Goal: Task Accomplishment & Management: Manage account settings

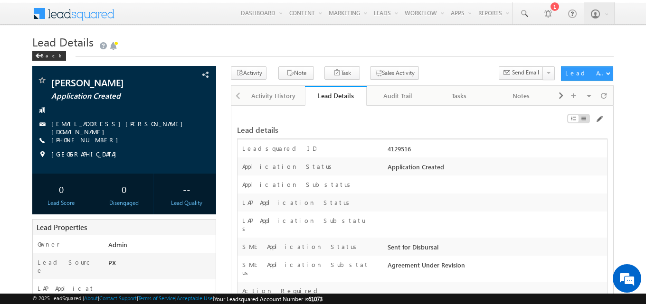
click at [474, 193] on div at bounding box center [496, 186] width 222 height 13
click at [597, 122] on span at bounding box center [599, 119] width 8 height 8
click at [598, 120] on span at bounding box center [599, 119] width 8 height 8
click at [476, 46] on h1 "Lead Details" at bounding box center [322, 42] width 581 height 17
click at [170, 41] on h1 "Lead Details" at bounding box center [322, 42] width 581 height 17
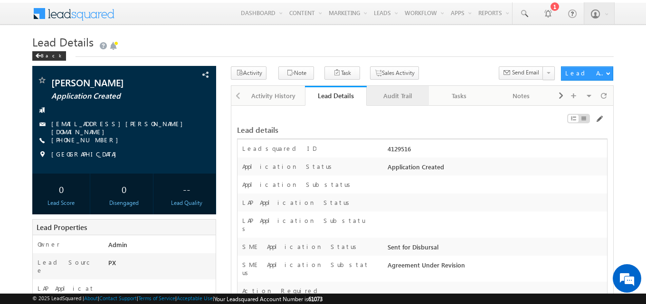
click at [401, 100] on div "Audit Trail" at bounding box center [397, 95] width 46 height 11
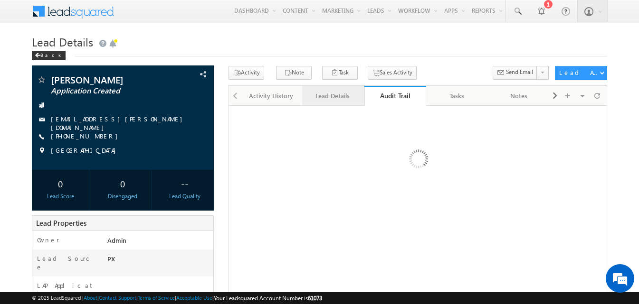
click at [342, 105] on link "Lead Details" at bounding box center [333, 96] width 62 height 20
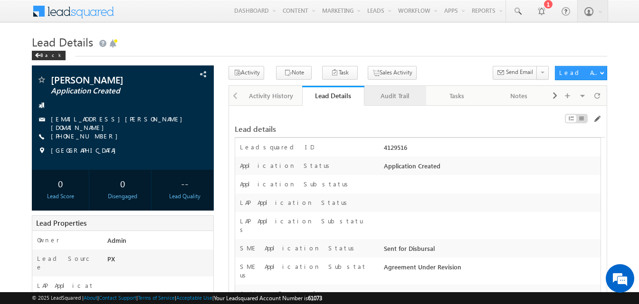
click at [376, 98] on div "Audit Trail" at bounding box center [395, 95] width 46 height 11
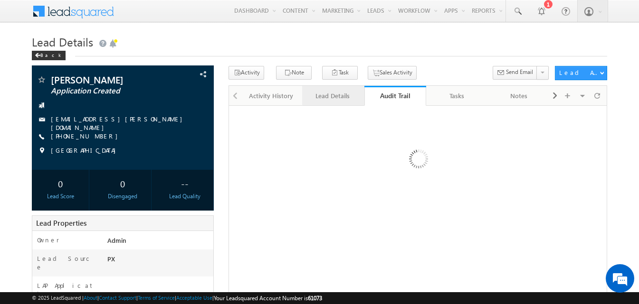
click at [322, 99] on div "Lead Details" at bounding box center [333, 95] width 46 height 11
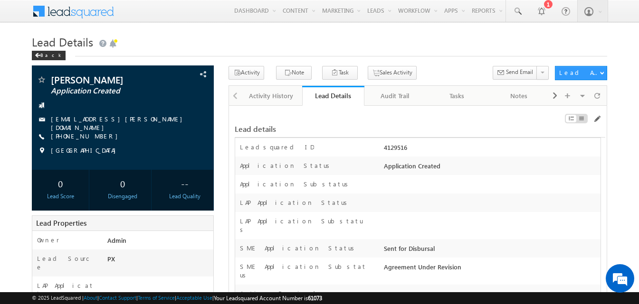
click at [389, 147] on div "4129516" at bounding box center [490, 149] width 219 height 13
click at [389, 148] on div "4129516" at bounding box center [490, 149] width 219 height 13
click at [596, 118] on span at bounding box center [597, 119] width 8 height 8
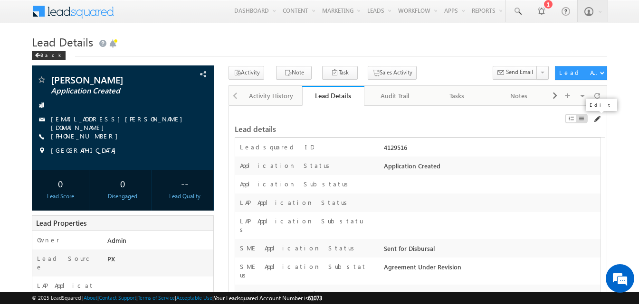
click at [596, 119] on span at bounding box center [597, 119] width 8 height 8
click at [597, 117] on span at bounding box center [597, 119] width 8 height 8
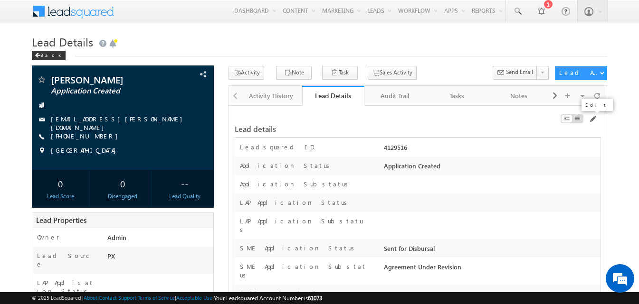
click at [596, 120] on div at bounding box center [543, 120] width 116 height 10
click at [595, 119] on span at bounding box center [592, 119] width 8 height 8
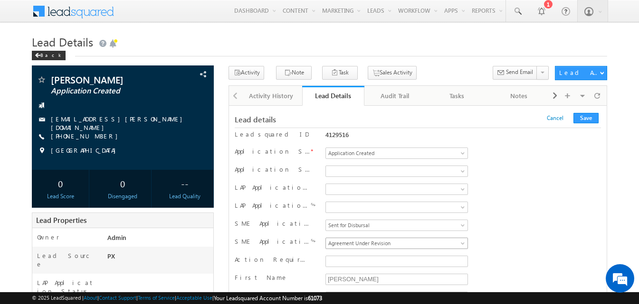
click at [380, 243] on span "Agreement Under Revision" at bounding box center [395, 243] width 138 height 9
click at [584, 120] on button "Save" at bounding box center [585, 118] width 25 height 10
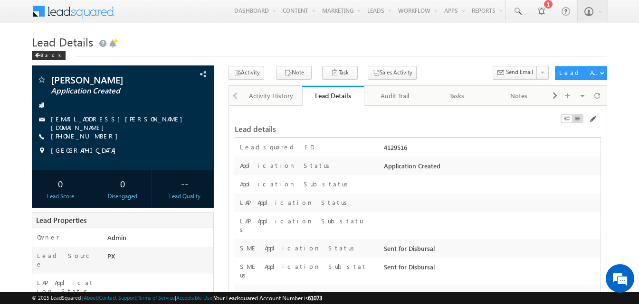
click at [395, 149] on div "4129516" at bounding box center [490, 149] width 219 height 13
copy div "4129516"
click at [593, 117] on span at bounding box center [592, 119] width 8 height 8
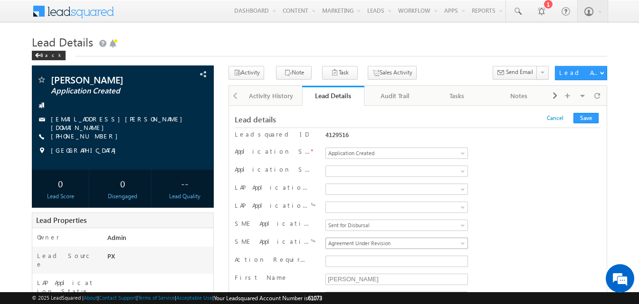
click at [435, 241] on span "Agreement Under Revision" at bounding box center [395, 243] width 138 height 9
click at [585, 117] on button "Save" at bounding box center [585, 118] width 25 height 10
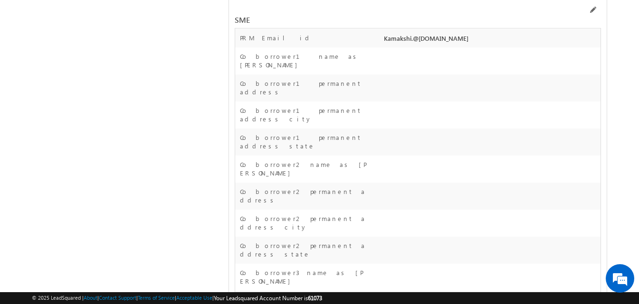
scroll to position [15018, 0]
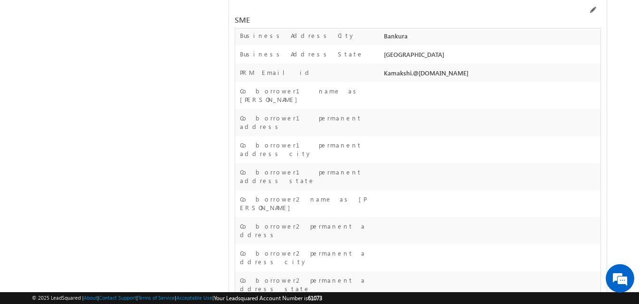
drag, startPoint x: 239, startPoint y: 99, endPoint x: 282, endPoint y: 97, distance: 42.3
drag, startPoint x: 240, startPoint y: 97, endPoint x: 283, endPoint y: 97, distance: 42.7
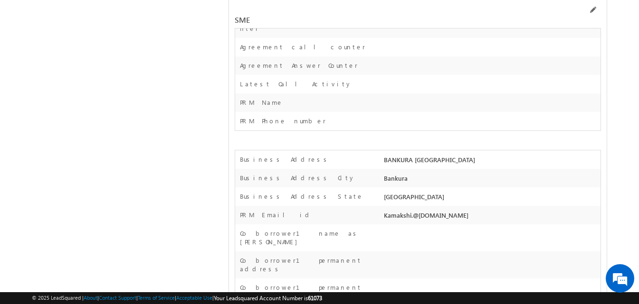
scroll to position [14779, 0]
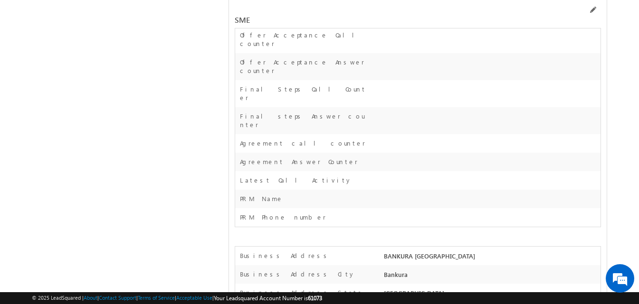
copy label "SME Agmt Link"
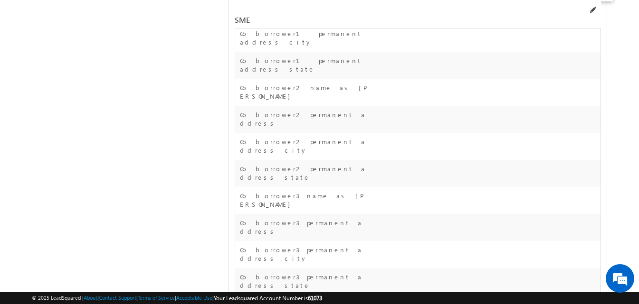
click at [590, 11] on span at bounding box center [592, 10] width 8 height 8
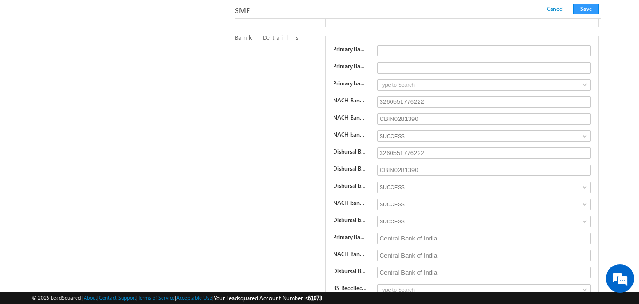
scroll to position [13516, 0]
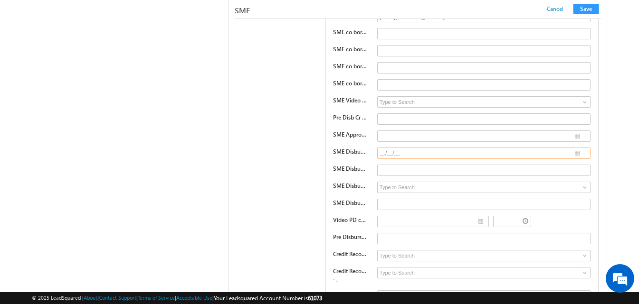
click at [411, 152] on input "__/__/__" at bounding box center [483, 153] width 213 height 11
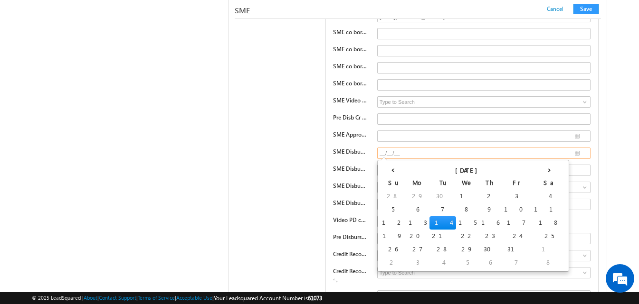
click at [429, 224] on td "14" at bounding box center [442, 223] width 27 height 13
type input "10/14/25"
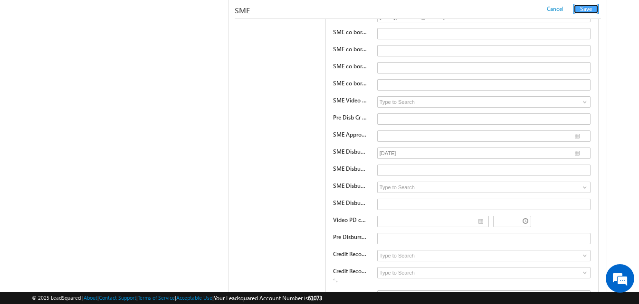
click at [586, 7] on button "Save" at bounding box center [585, 9] width 25 height 10
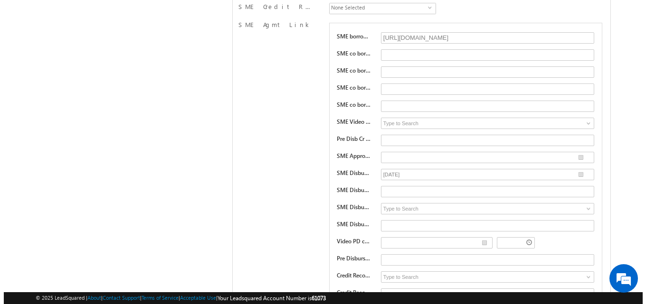
scroll to position [0, 0]
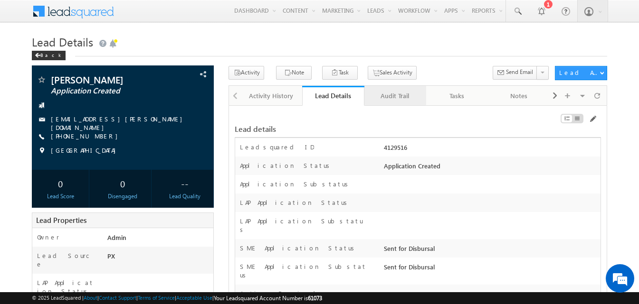
click at [396, 95] on div "Audit Trail" at bounding box center [395, 95] width 46 height 11
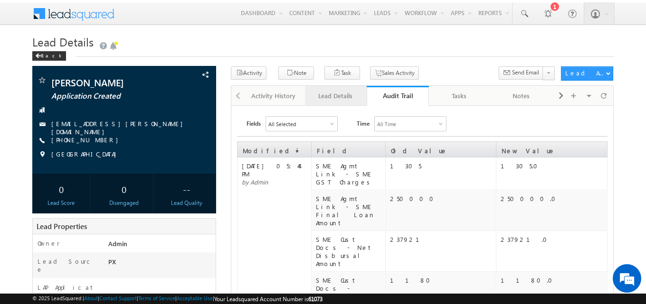
click at [337, 94] on div "Lead Details" at bounding box center [335, 95] width 46 height 11
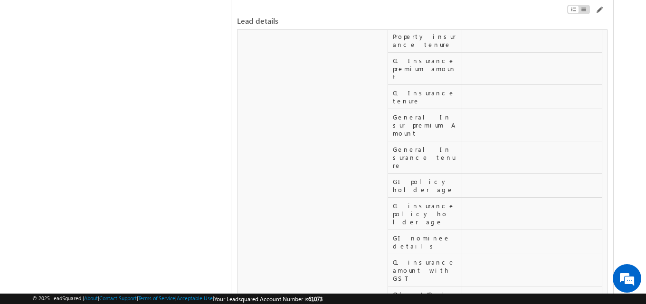
scroll to position [6500, 0]
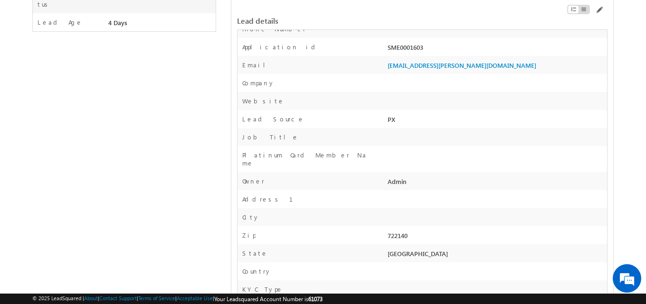
scroll to position [0, 0]
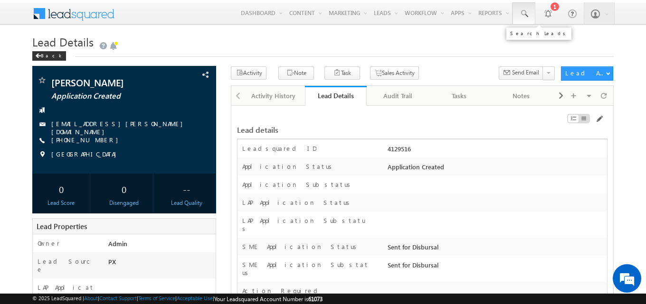
click at [520, 13] on span at bounding box center [523, 13] width 9 height 9
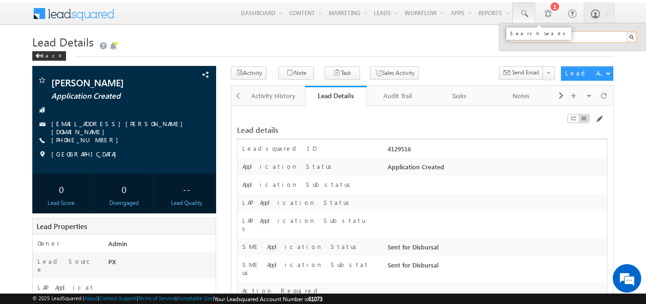
paste input "SME0001287"
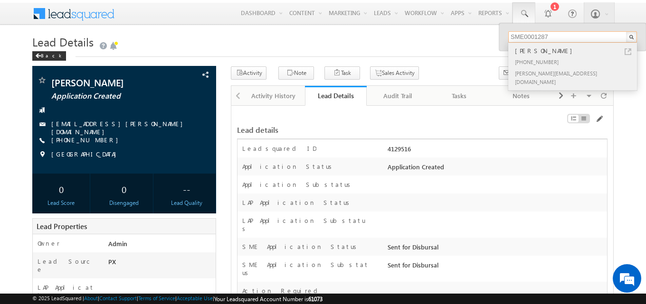
type input "SME0001287"
click at [627, 53] on link at bounding box center [627, 51] width 7 height 7
click at [376, 221] on div "LAP Application Substatus" at bounding box center [311, 227] width 148 height 21
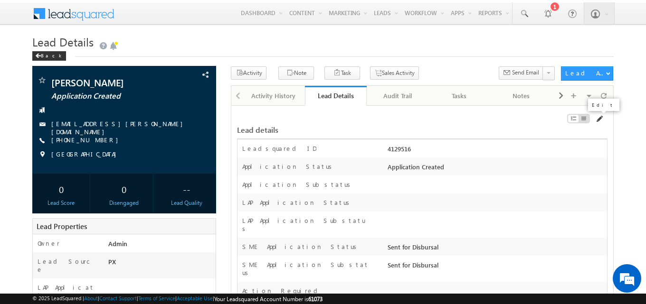
click at [598, 118] on span at bounding box center [599, 119] width 8 height 8
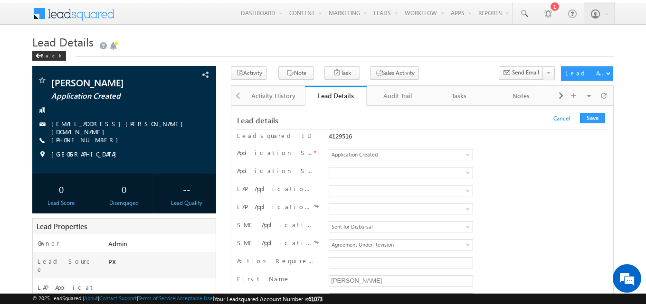
click at [369, 39] on h1 "Lead Details" at bounding box center [322, 42] width 581 height 17
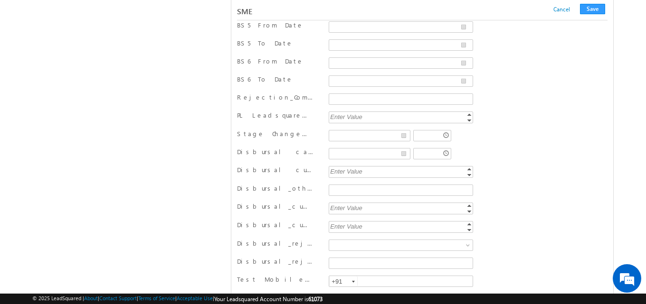
scroll to position [13522, 0]
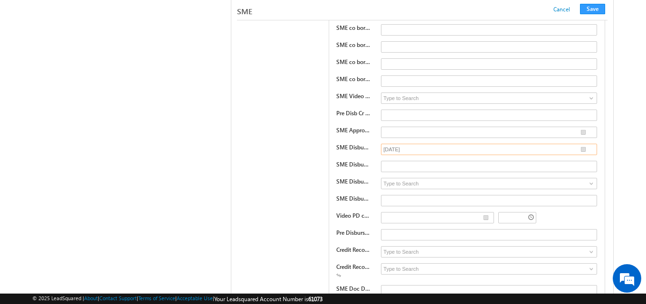
click at [412, 155] on input "[DATE]" at bounding box center [489, 149] width 216 height 11
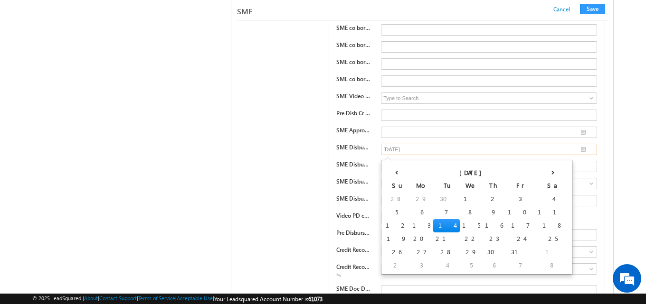
type input "__/__/__"
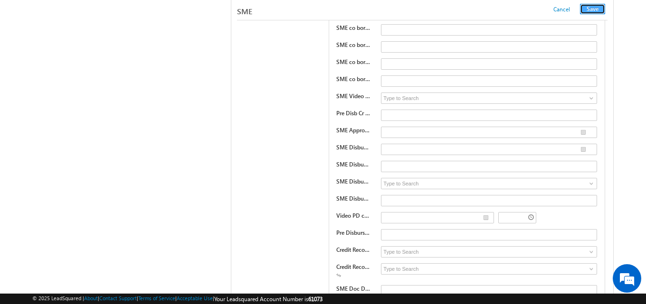
click at [591, 10] on button "Save" at bounding box center [592, 9] width 25 height 10
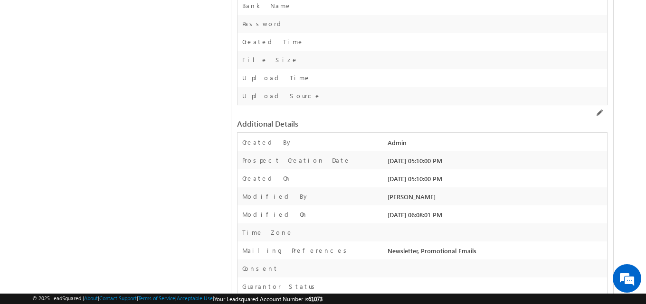
scroll to position [0, 0]
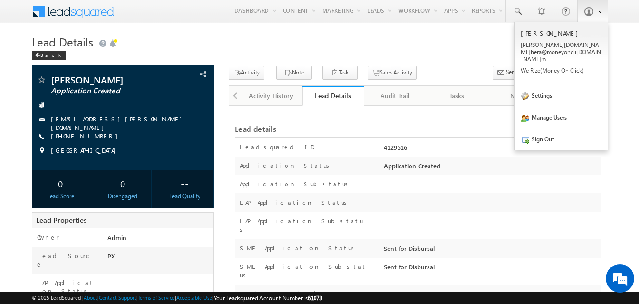
click at [599, 19] on link at bounding box center [592, 11] width 31 height 22
click at [544, 94] on link "Settings" at bounding box center [560, 96] width 93 height 22
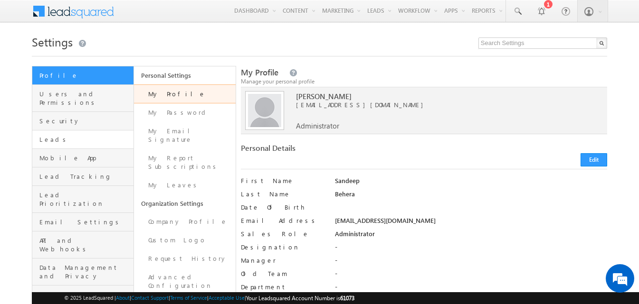
click at [61, 136] on link "Leads" at bounding box center [82, 140] width 101 height 19
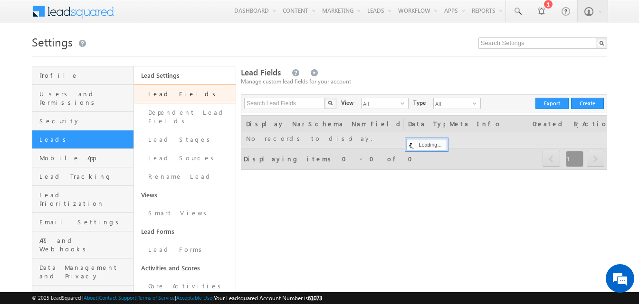
click at [181, 96] on link "Lead Fields" at bounding box center [185, 94] width 102 height 19
click at [309, 107] on input "text" at bounding box center [284, 103] width 81 height 11
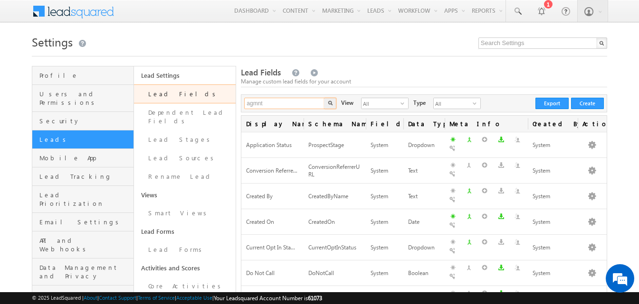
type input "agmnt"
click at [324, 98] on button "button" at bounding box center [330, 103] width 12 height 11
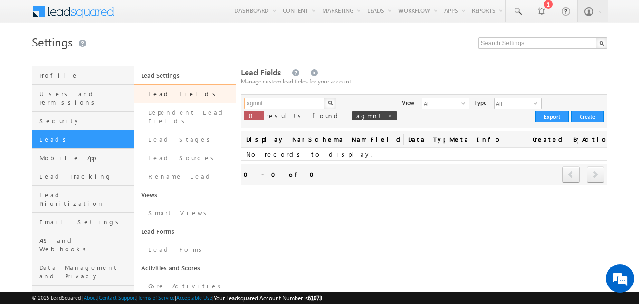
click at [267, 107] on input "agmnt" at bounding box center [284, 103] width 81 height 11
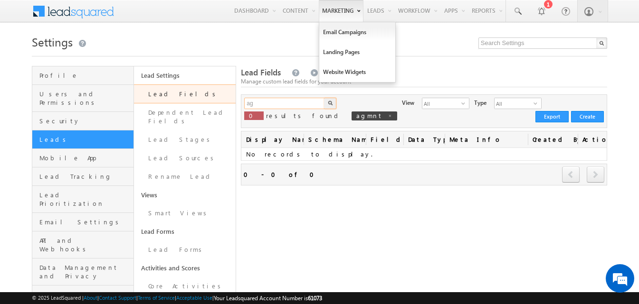
type input "a"
type input "Search Lead Fields"
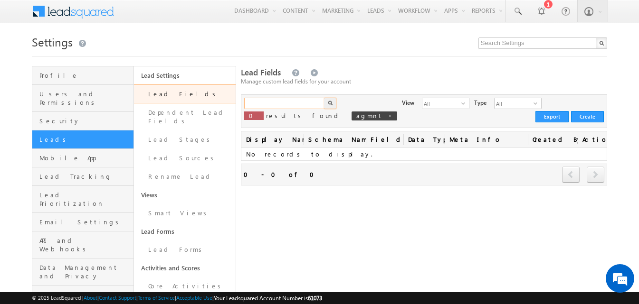
click at [282, 104] on input "text" at bounding box center [284, 103] width 81 height 11
paste input "SME Agmt Link"
type input "SME Agmt Link"
click at [331, 103] on img "button" at bounding box center [330, 103] width 5 height 5
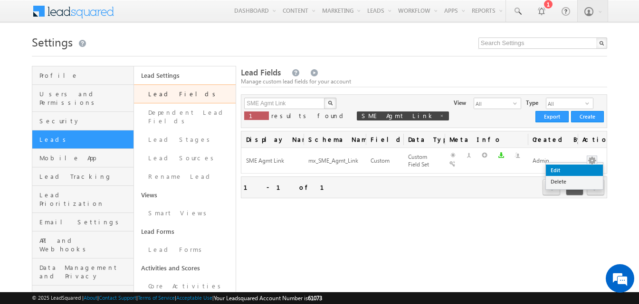
click at [557, 170] on link "Edit" at bounding box center [574, 170] width 57 height 11
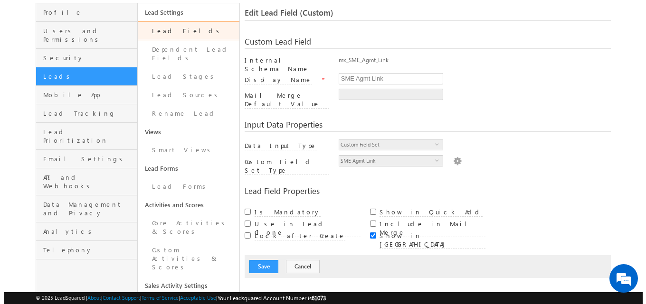
scroll to position [95, 0]
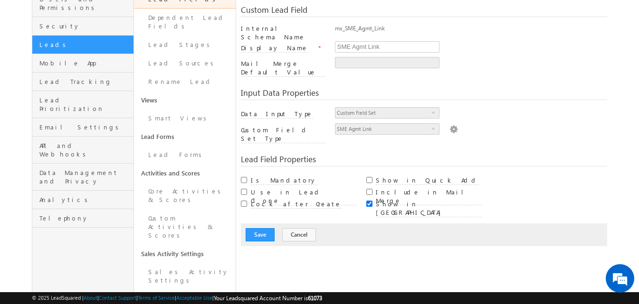
click at [449, 123] on img at bounding box center [453, 128] width 9 height 10
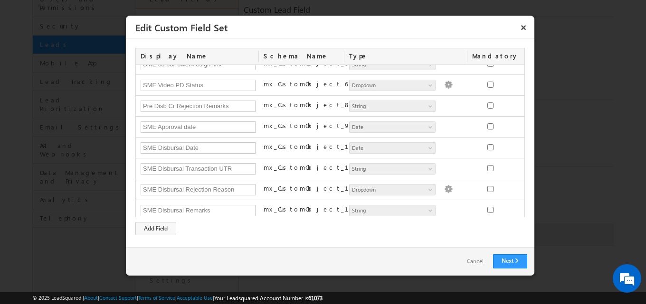
scroll to position [0, 0]
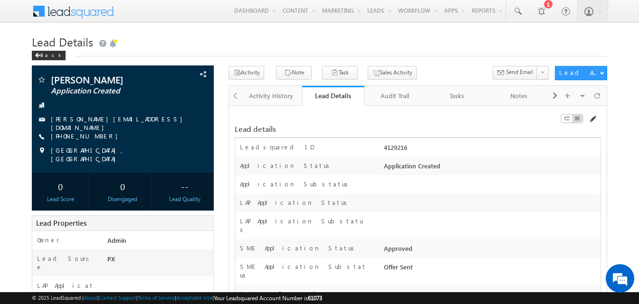
click at [592, 122] on span at bounding box center [592, 119] width 8 height 8
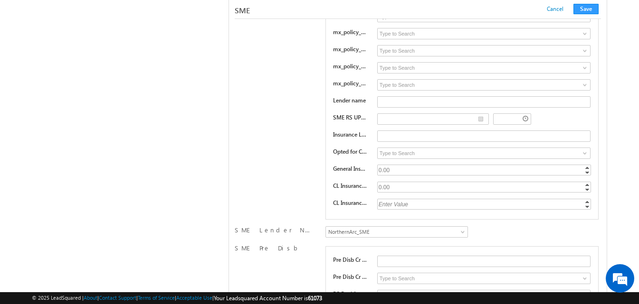
scroll to position [14227, 0]
click at [389, 154] on input at bounding box center [483, 151] width 213 height 11
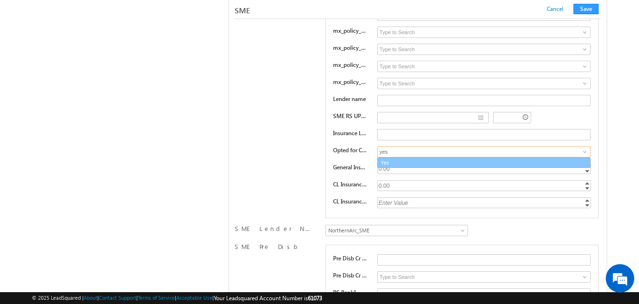
click at [390, 160] on link "Yes" at bounding box center [483, 163] width 213 height 11
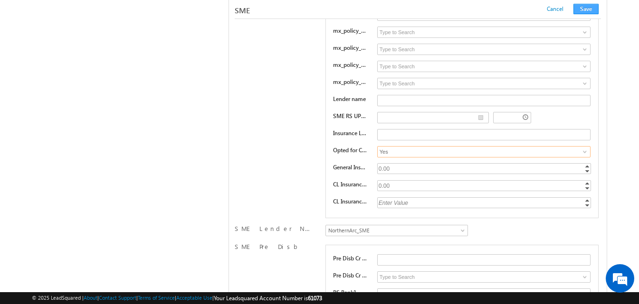
type input "Yes"
click at [592, 7] on button "Save" at bounding box center [585, 9] width 25 height 10
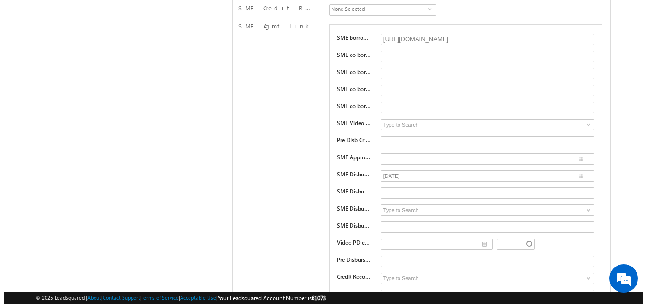
scroll to position [0, 0]
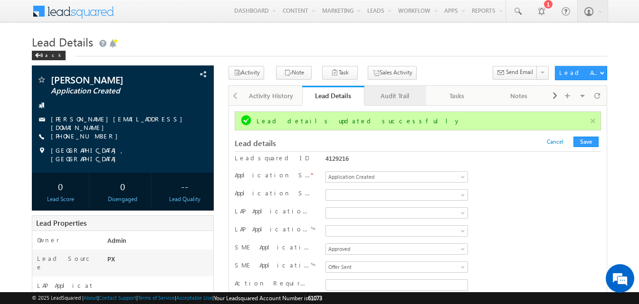
click at [400, 96] on div "Audit Trail" at bounding box center [395, 95] width 46 height 11
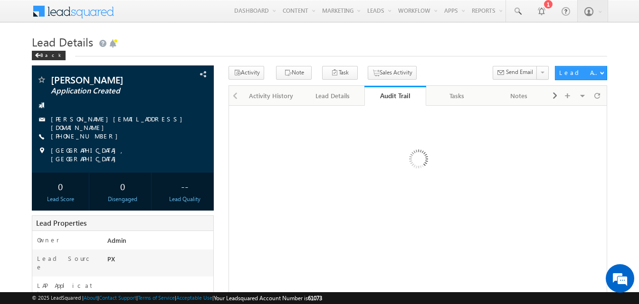
click at [400, 96] on div "Audit Trail" at bounding box center [394, 95] width 47 height 9
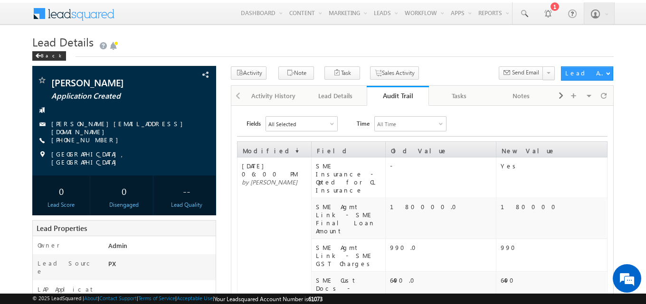
click at [404, 96] on div "Audit Trail" at bounding box center [397, 95] width 47 height 9
click at [404, 97] on div "Audit Trail" at bounding box center [397, 95] width 47 height 9
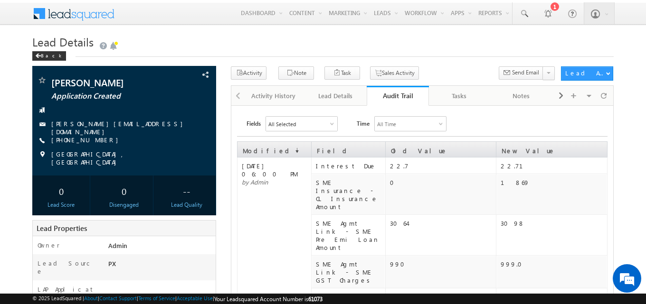
click at [404, 97] on div "Audit Trail" at bounding box center [397, 95] width 47 height 9
click at [404, 96] on div "Audit Trail" at bounding box center [397, 95] width 47 height 9
click at [345, 101] on div "Lead Details" at bounding box center [335, 95] width 46 height 11
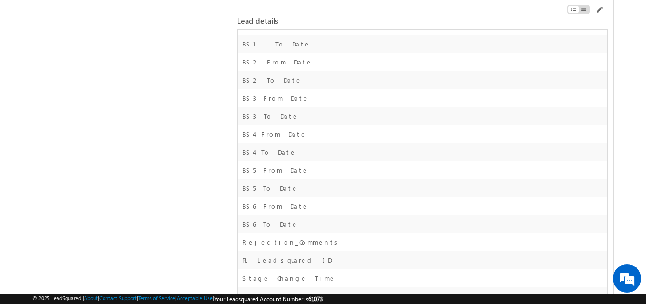
scroll to position [14750, 0]
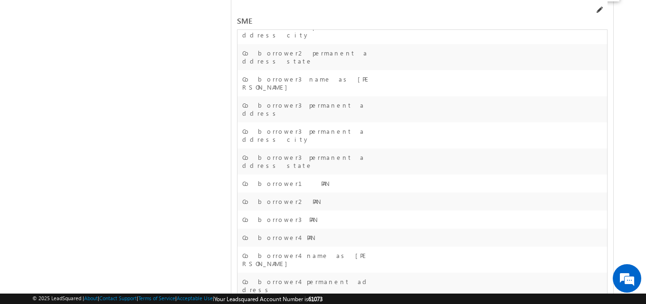
click at [600, 9] on span at bounding box center [599, 10] width 8 height 8
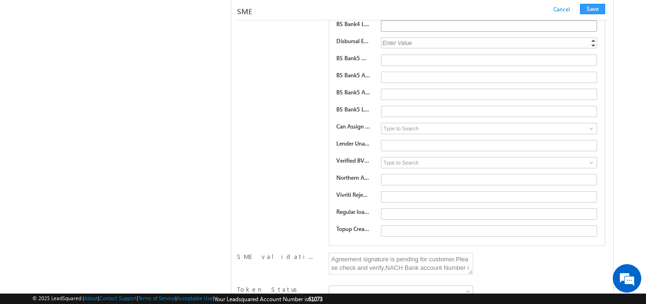
scroll to position [13521, 0]
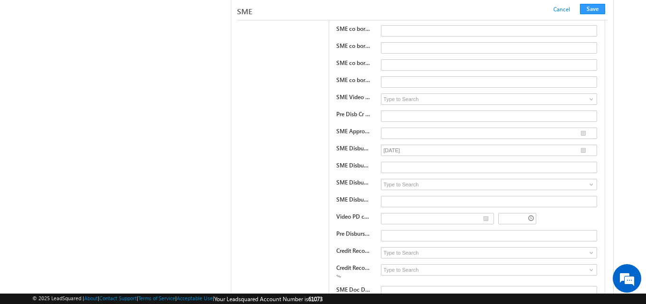
click at [439, 158] on div "09/26/25" at bounding box center [489, 151] width 217 height 13
click at [439, 156] on input "09/26/25" at bounding box center [489, 150] width 216 height 11
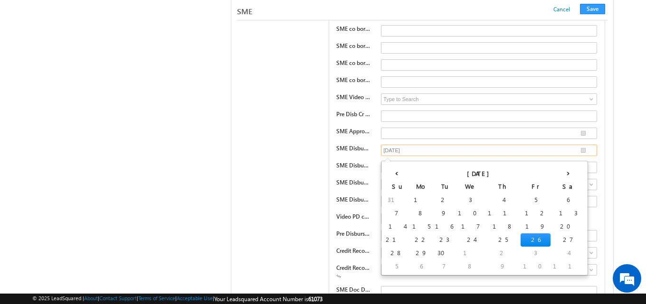
type input "__/__/__"
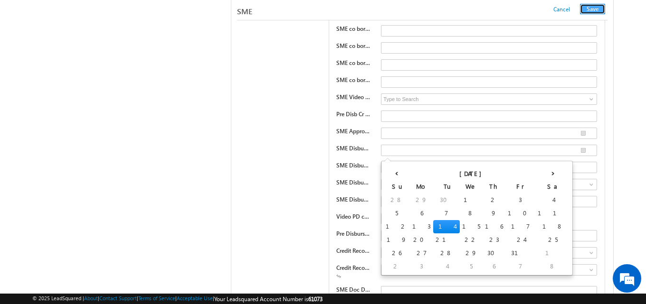
click at [594, 10] on button "Save" at bounding box center [592, 9] width 25 height 10
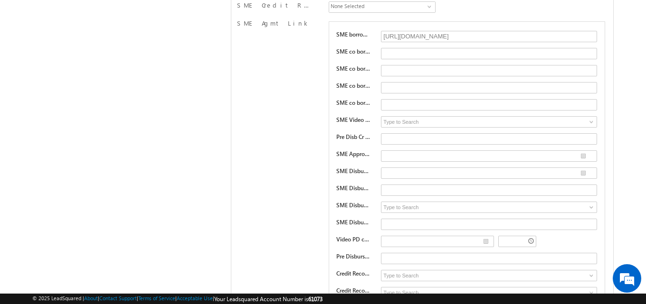
scroll to position [0, 0]
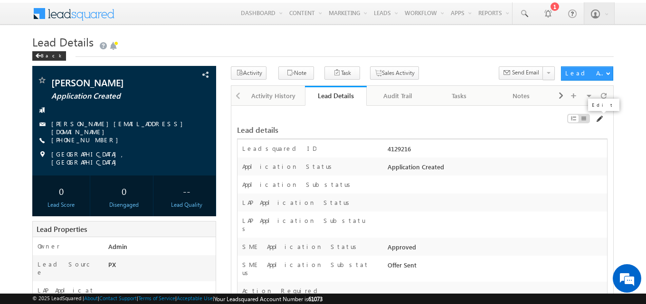
click at [599, 118] on span at bounding box center [599, 119] width 8 height 8
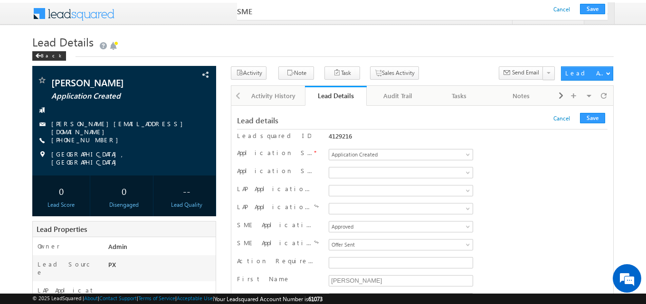
scroll to position [13990, 0]
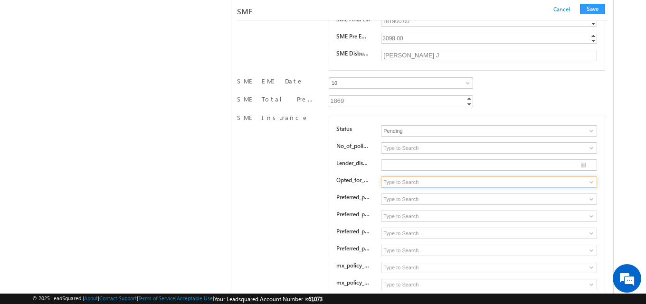
click at [395, 186] on input at bounding box center [489, 182] width 216 height 11
click at [588, 186] on span at bounding box center [591, 183] width 8 height 8
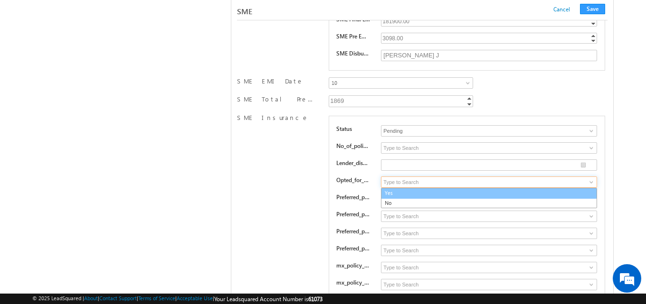
click at [562, 199] on link "Yes" at bounding box center [489, 193] width 216 height 11
type input "Yes"
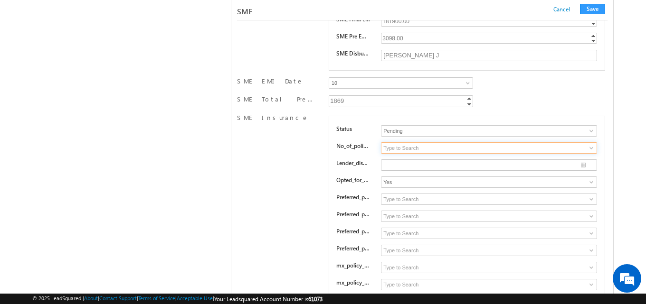
click at [463, 149] on input at bounding box center [489, 147] width 216 height 11
click at [591, 152] on span at bounding box center [591, 148] width 8 height 8
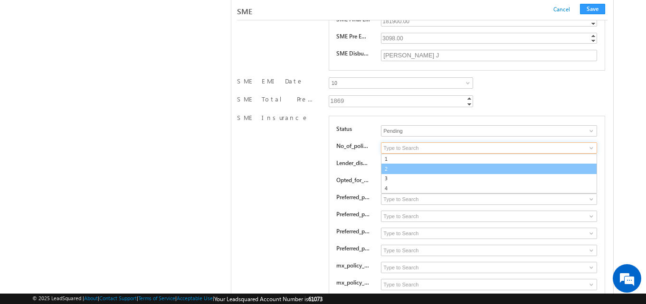
click at [527, 175] on link "2" at bounding box center [489, 169] width 216 height 11
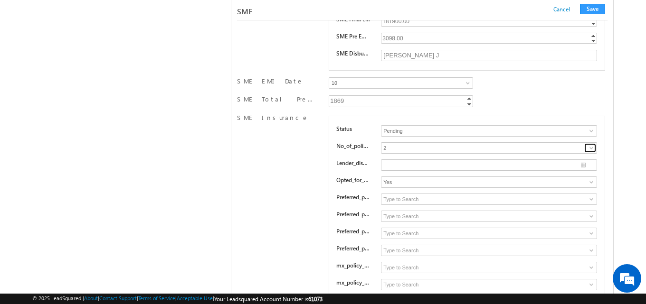
click at [593, 151] on span at bounding box center [591, 148] width 8 height 8
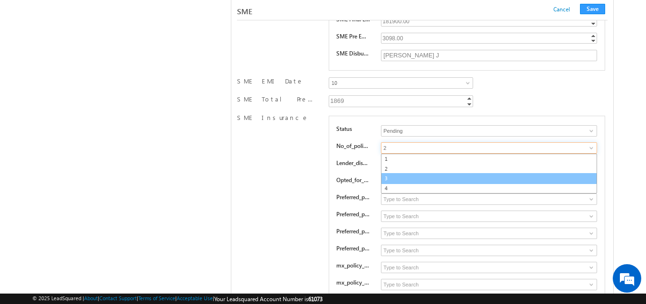
click at [561, 184] on link "3" at bounding box center [489, 178] width 216 height 11
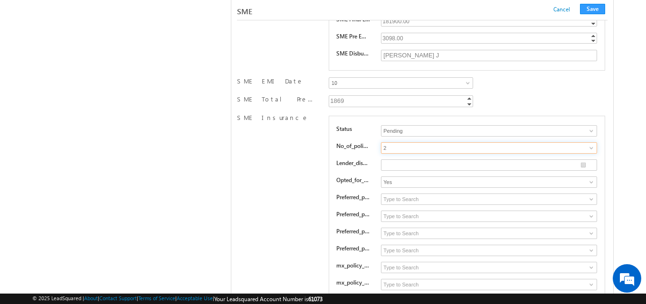
type input "3"
click at [594, 8] on button "Save" at bounding box center [592, 9] width 25 height 10
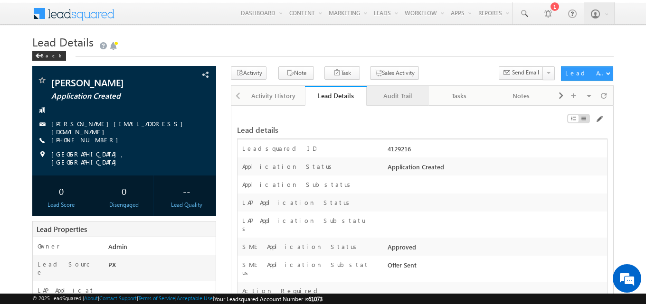
click at [389, 96] on div "Audit Trail" at bounding box center [397, 95] width 46 height 11
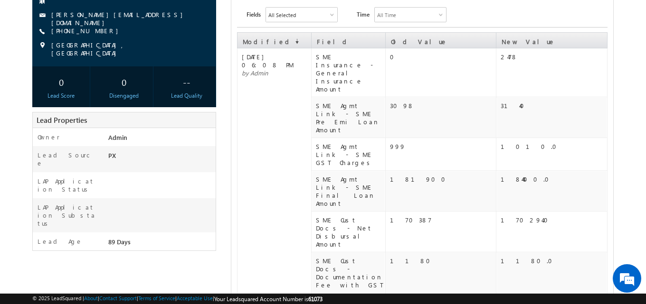
scroll to position [0, 0]
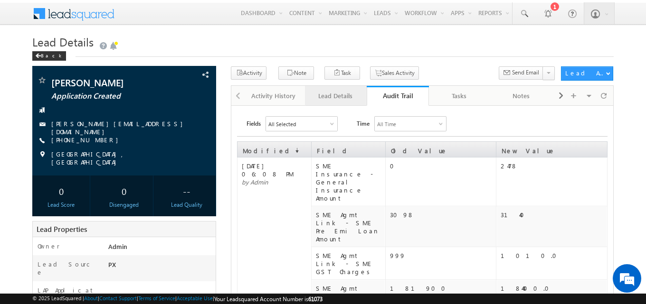
click at [346, 96] on div "Lead Details" at bounding box center [335, 95] width 46 height 11
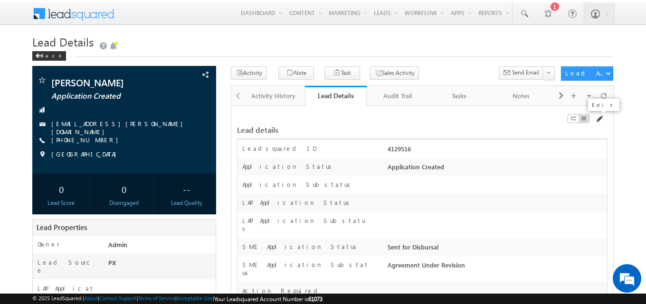
click at [600, 119] on span at bounding box center [599, 119] width 8 height 8
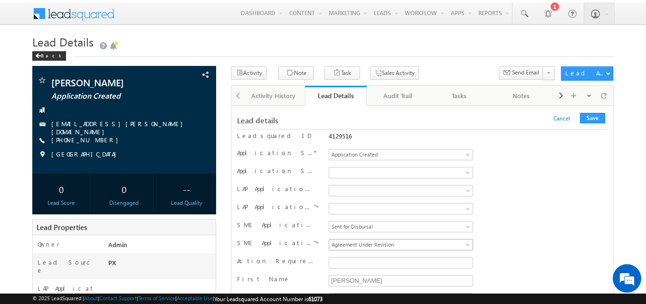
click at [399, 248] on span "Agreement Under Revision" at bounding box center [399, 245] width 140 height 9
click at [596, 115] on button "Save" at bounding box center [592, 118] width 25 height 10
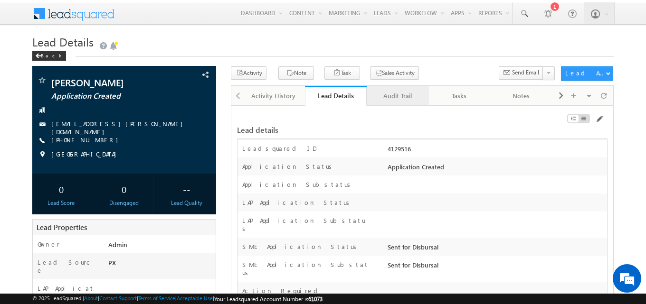
click at [395, 97] on div "Audit Trail" at bounding box center [397, 95] width 46 height 11
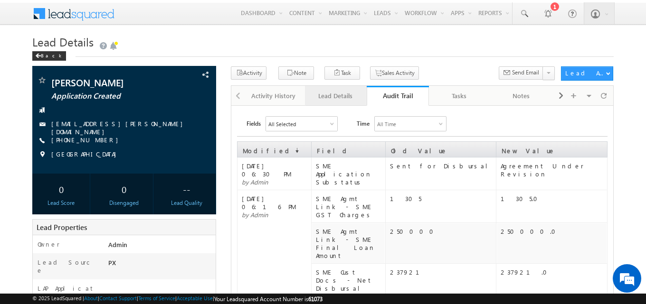
click at [349, 97] on div "Lead Details" at bounding box center [335, 95] width 46 height 11
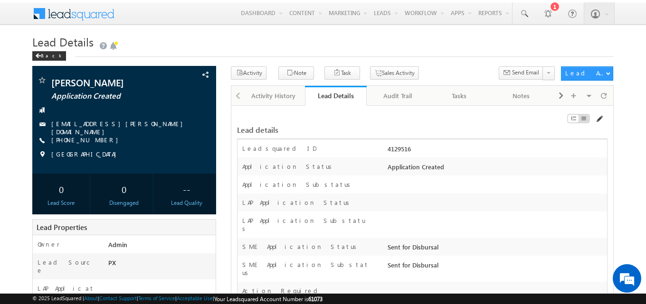
click at [598, 118] on span at bounding box center [599, 119] width 8 height 8
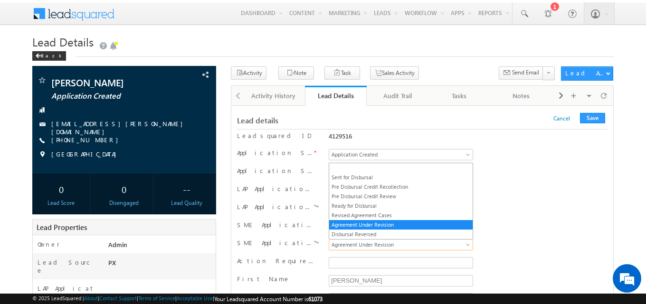
click at [349, 245] on span "Agreement Under Revision" at bounding box center [399, 245] width 140 height 9
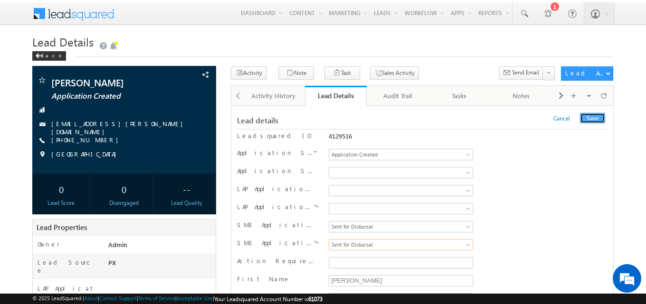
click at [596, 119] on button "Save" at bounding box center [592, 118] width 25 height 10
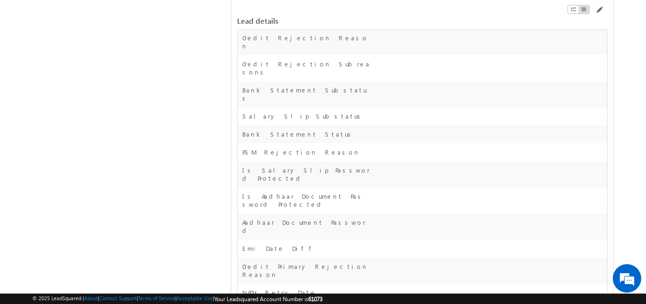
scroll to position [10162, 0]
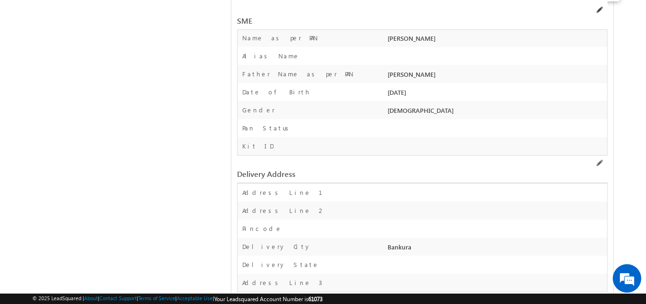
click at [599, 11] on span at bounding box center [599, 10] width 8 height 8
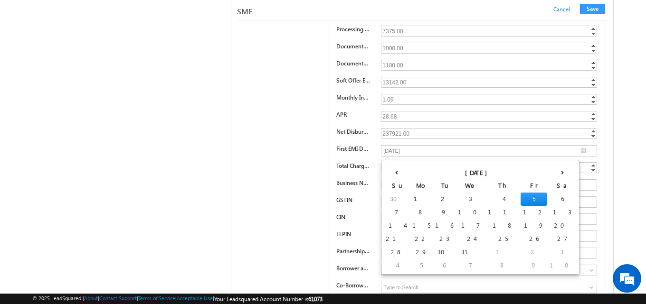
click at [520, 199] on td "5" at bounding box center [533, 199] width 27 height 13
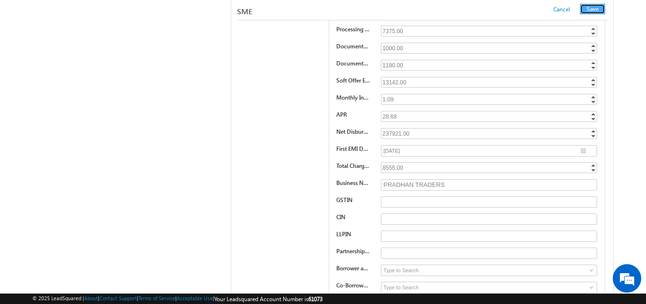
click at [593, 9] on button "Save" at bounding box center [592, 9] width 25 height 10
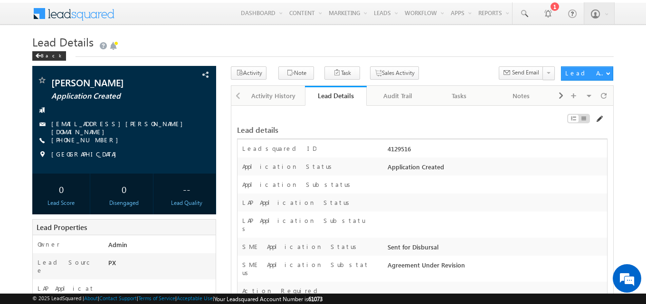
click at [599, 119] on span at bounding box center [599, 119] width 8 height 8
click at [397, 98] on div "Audit Trail" at bounding box center [397, 95] width 46 height 11
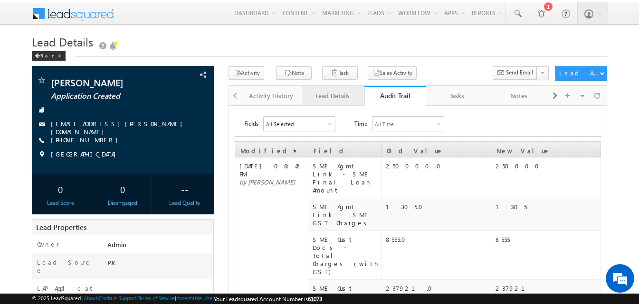
click at [336, 93] on div "Lead Details" at bounding box center [333, 95] width 46 height 11
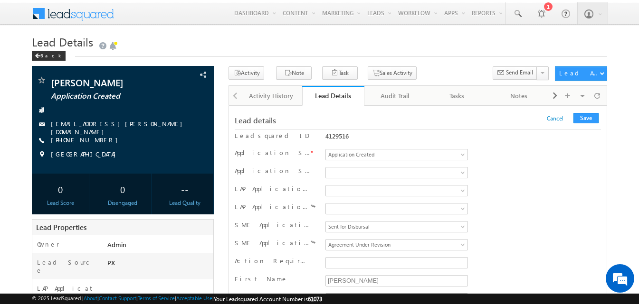
click at [331, 100] on div "Lead Details" at bounding box center [332, 95] width 47 height 9
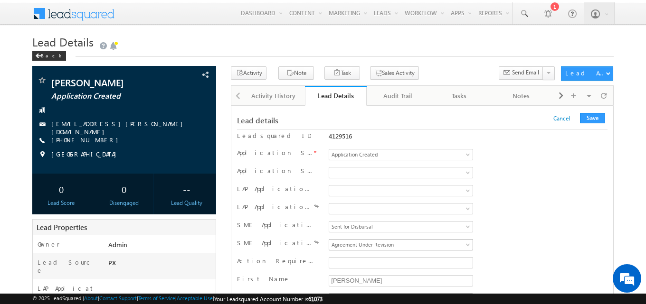
click at [379, 244] on span "Agreement Under Revision" at bounding box center [399, 245] width 140 height 9
click at [378, 242] on span "Agreement Under Revision" at bounding box center [399, 245] width 140 height 9
click at [589, 120] on button "Save" at bounding box center [592, 118] width 25 height 10
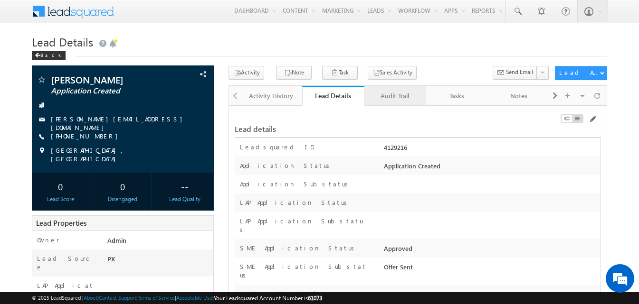
click at [383, 95] on div "Audit Trail" at bounding box center [395, 95] width 46 height 11
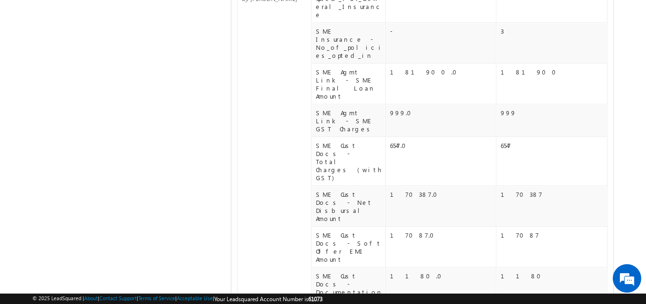
scroll to position [704, 0]
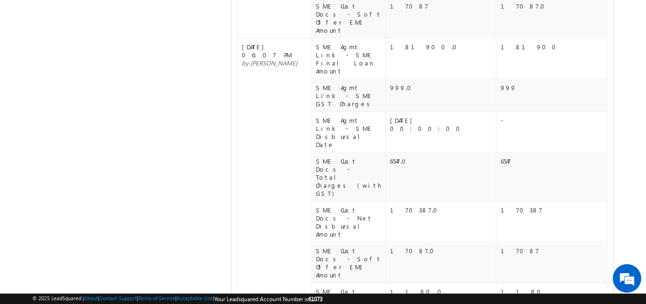
scroll to position [1503, 0]
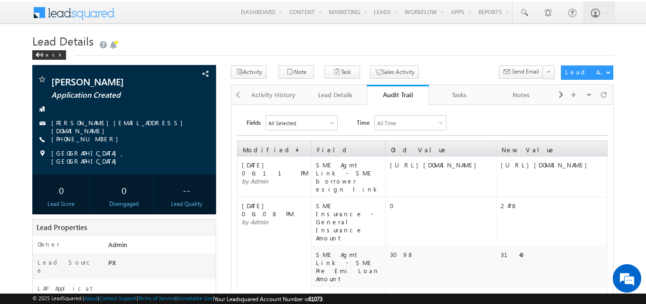
scroll to position [0, 0]
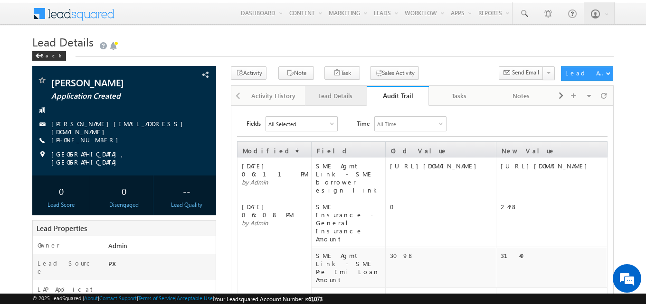
click at [341, 98] on div "Lead Details" at bounding box center [335, 95] width 46 height 11
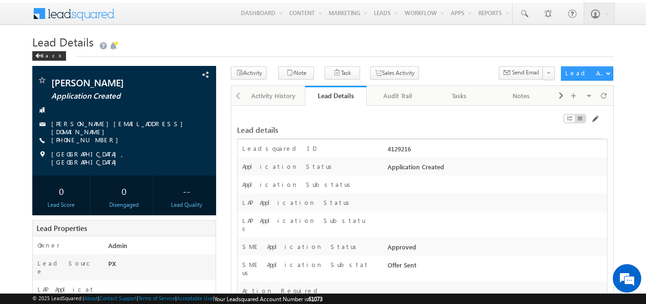
click at [313, 45] on h1 "Lead Details" at bounding box center [322, 42] width 581 height 17
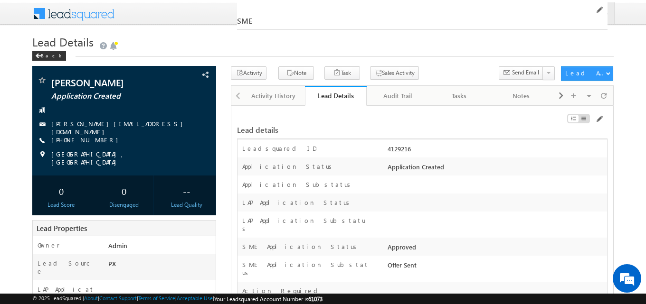
scroll to position [13016, 0]
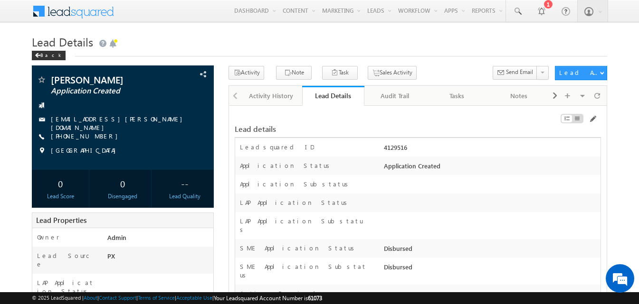
click at [394, 147] on div "4129516" at bounding box center [490, 149] width 219 height 13
copy div "4129516"
